Goal: Navigation & Orientation: Understand site structure

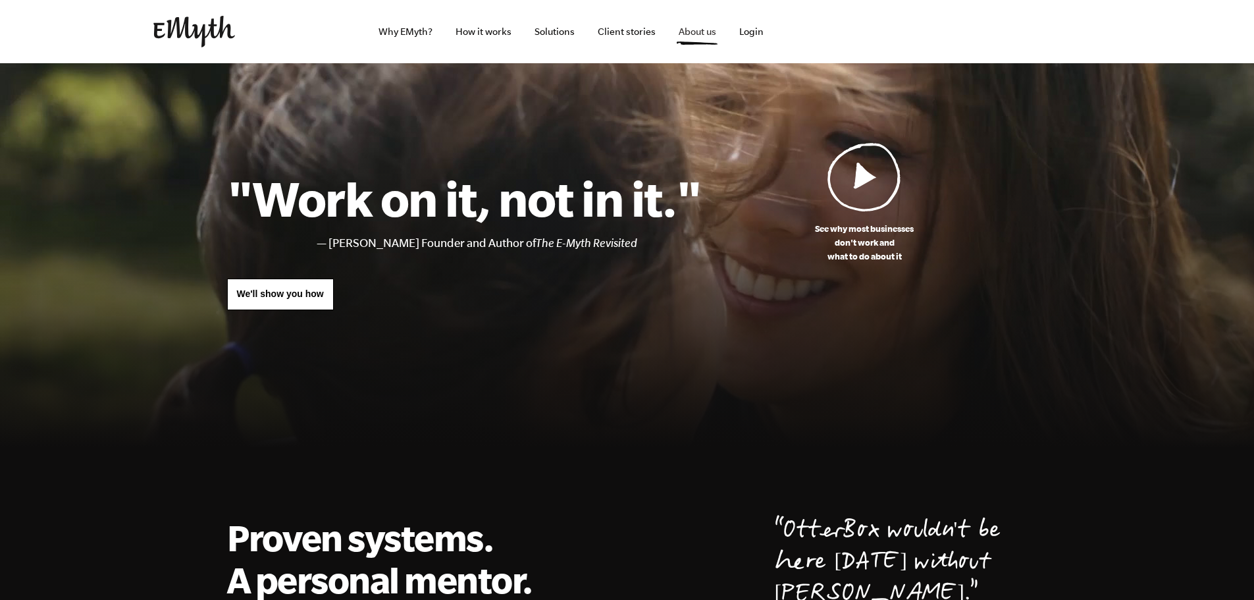
click at [689, 30] on link "About us" at bounding box center [697, 31] width 59 height 63
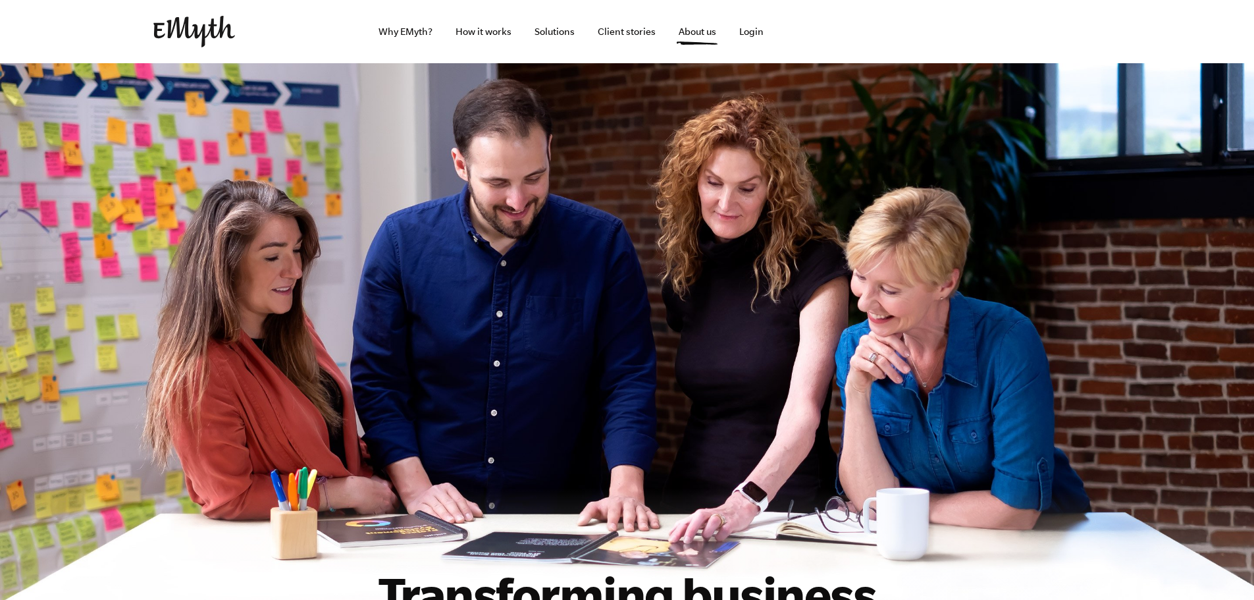
click at [199, 33] on img at bounding box center [194, 32] width 82 height 32
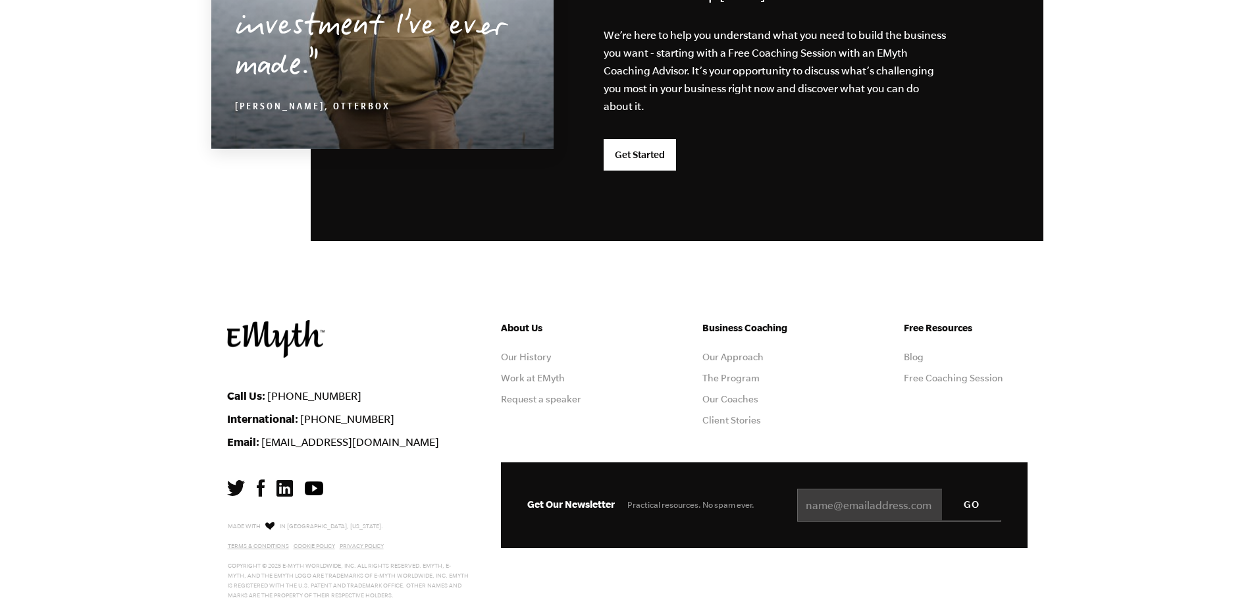
scroll to position [3457, 0]
